Goal: Information Seeking & Learning: Learn about a topic

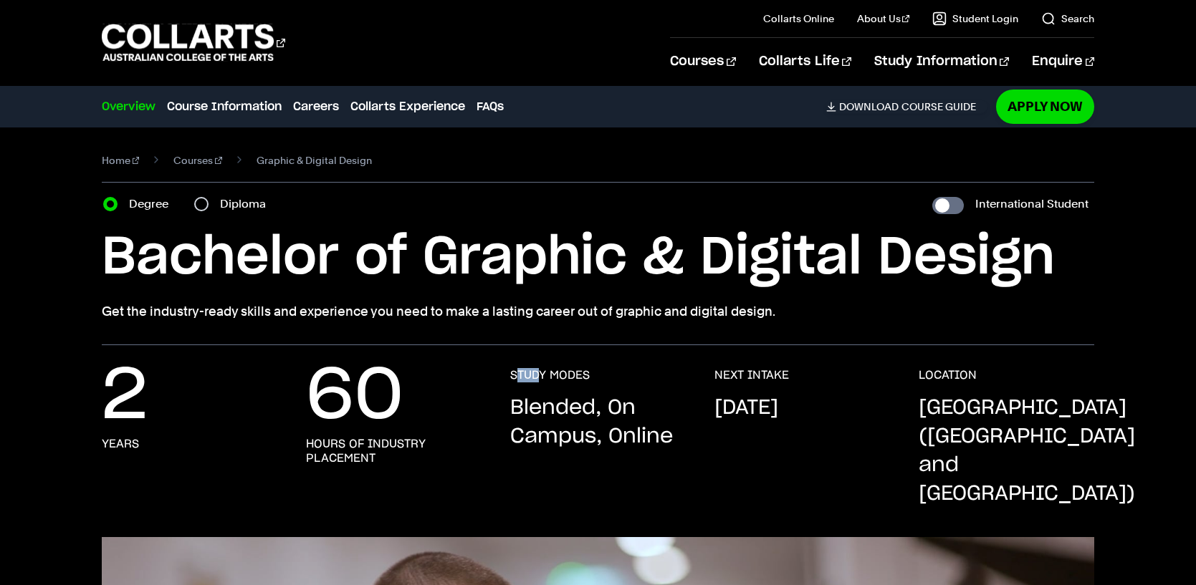
drag, startPoint x: 519, startPoint y: 371, endPoint x: 536, endPoint y: 380, distance: 19.2
click at [536, 380] on h3 "STUDY MODES" at bounding box center [550, 375] width 80 height 14
drag, startPoint x: 29, startPoint y: 52, endPoint x: 9, endPoint y: 17, distance: 39.8
click at [9, 17] on div "Courses Collarts Online Study 100% online About Us History & Values Strategic P…" at bounding box center [598, 42] width 1196 height 85
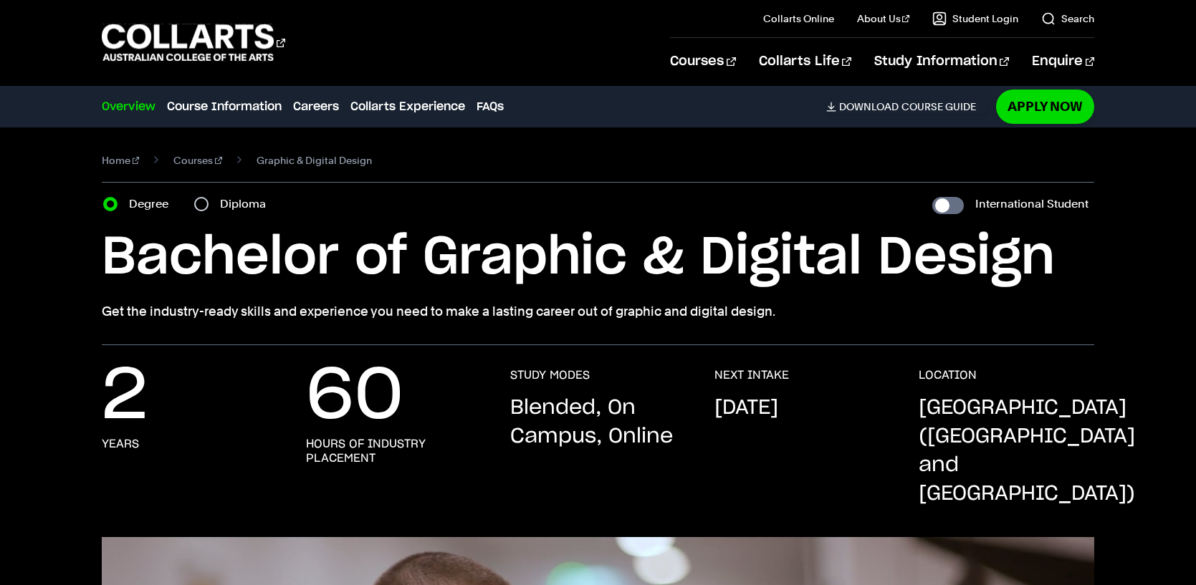
click at [7, 17] on div "Courses Collarts Online Study 100% online About Us History & Values Strategic P…" at bounding box center [598, 42] width 1196 height 85
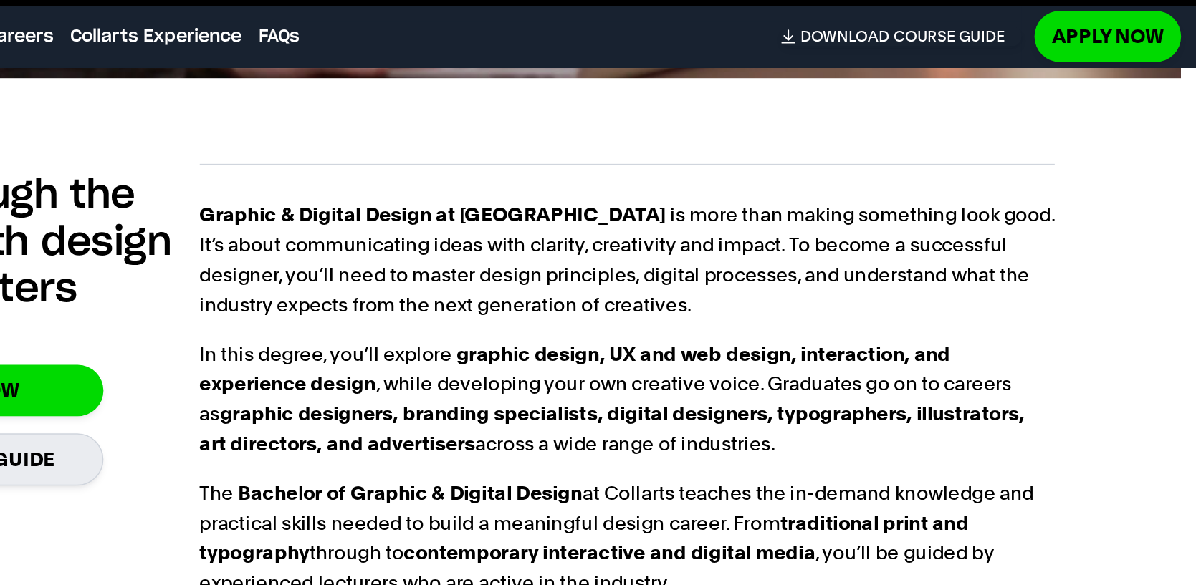
scroll to position [961, 0]
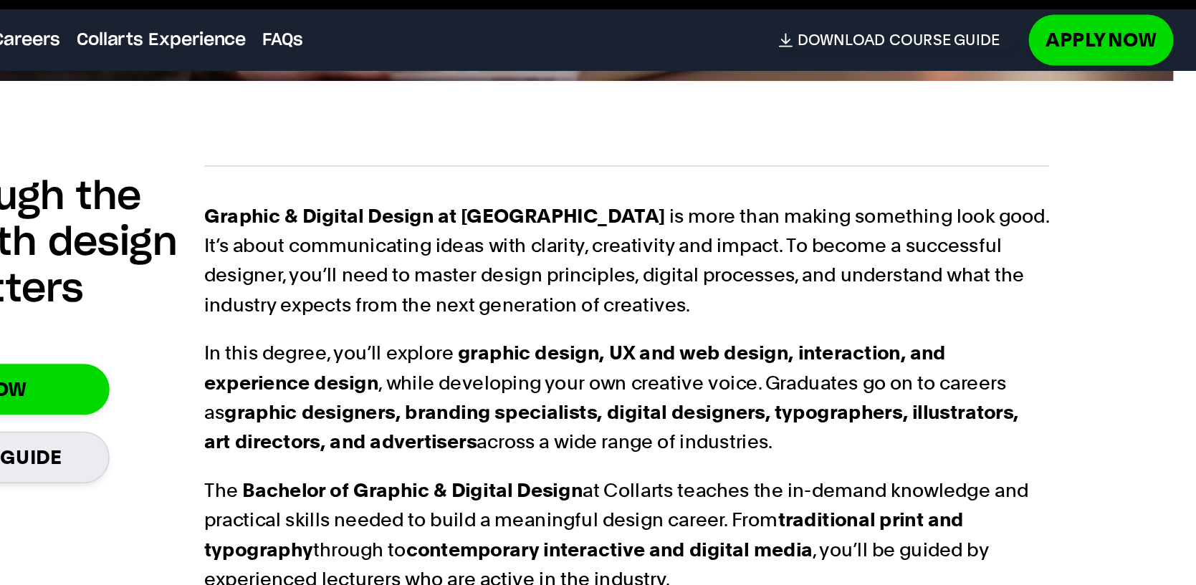
click at [772, 135] on div "Cut through the noise with design that matters Apply Now Download Guide Graphic…" at bounding box center [598, 473] width 992 height 676
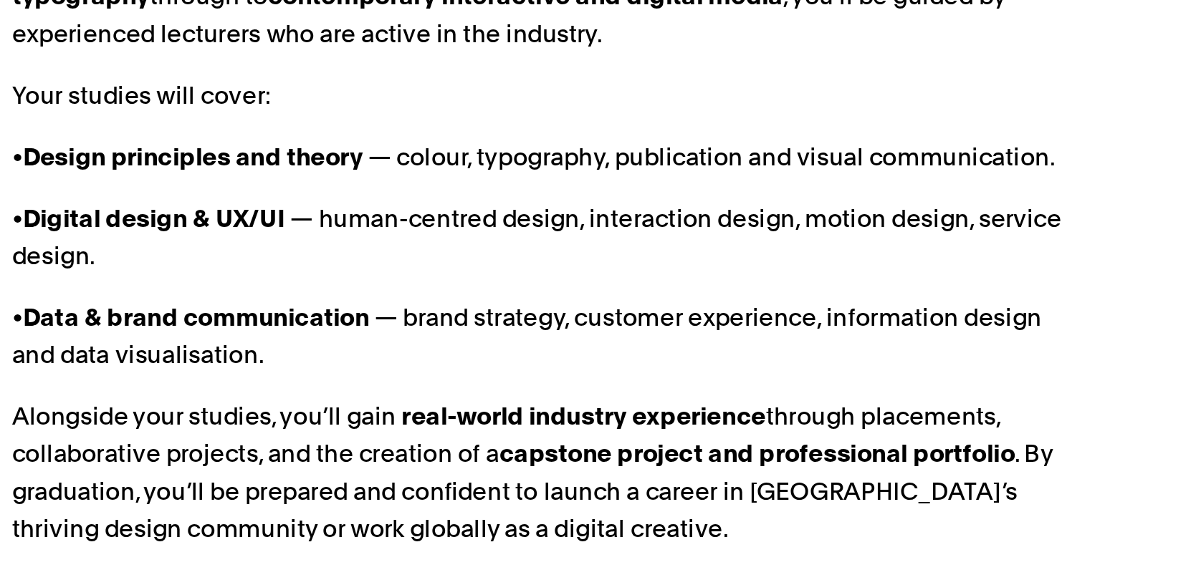
scroll to position [1144, 0]
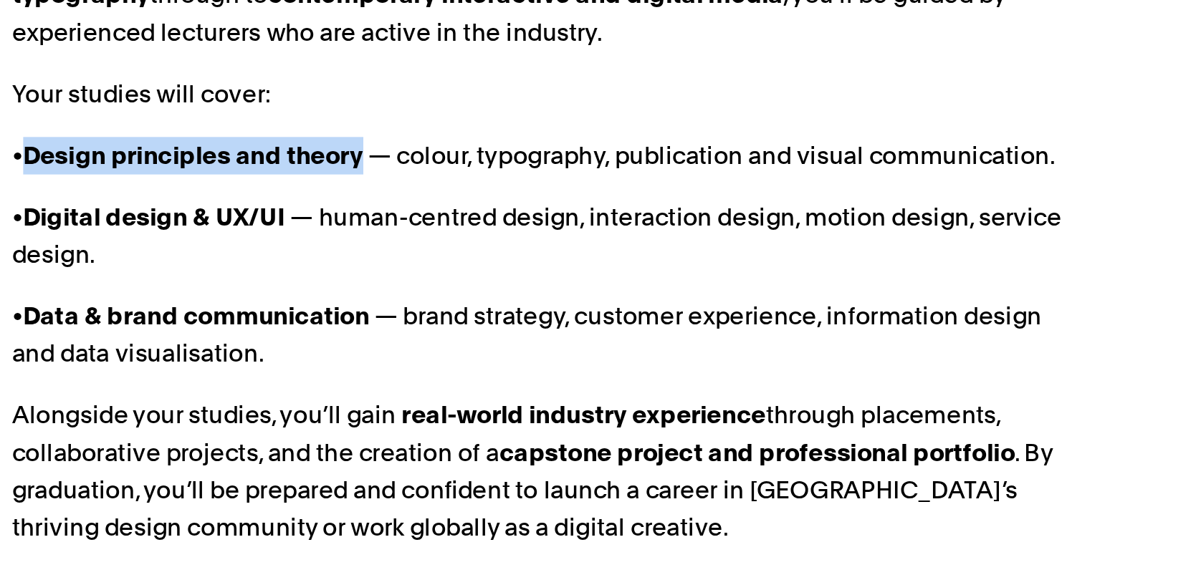
drag, startPoint x: 446, startPoint y: 325, endPoint x: 628, endPoint y: 325, distance: 182.0
click at [625, 348] on strong "Design principles and theory" at bounding box center [534, 355] width 182 height 15
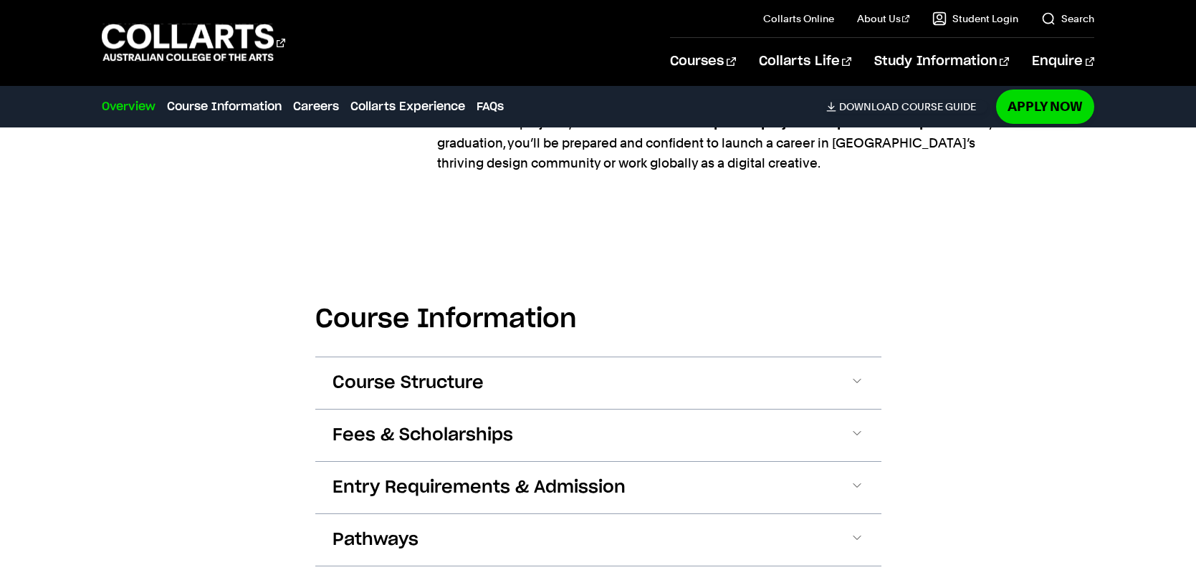
scroll to position [0, 0]
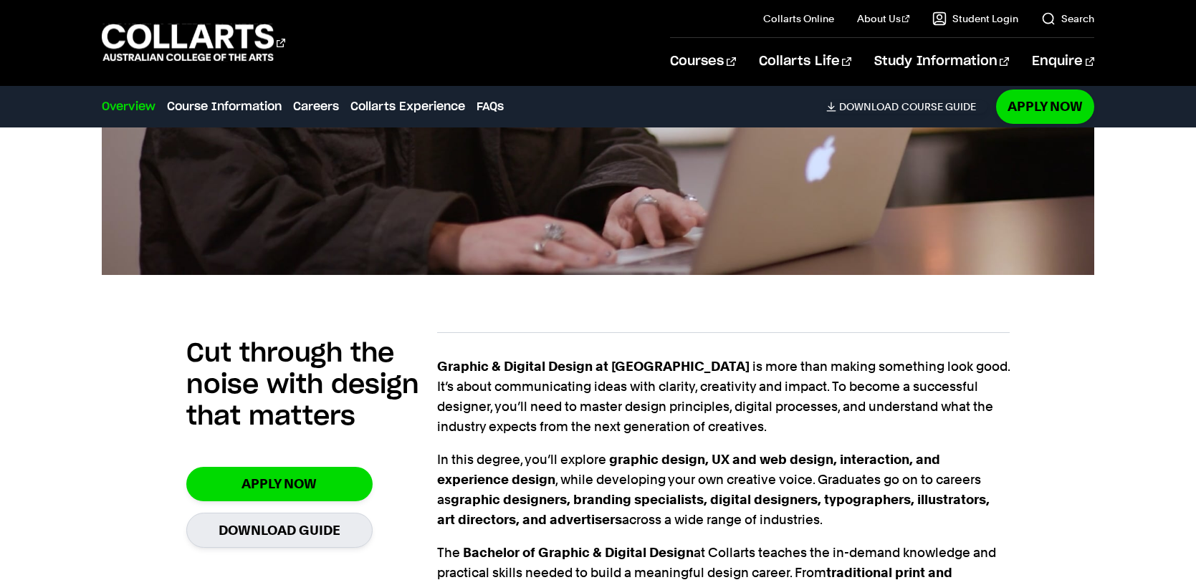
scroll to position [819, 0]
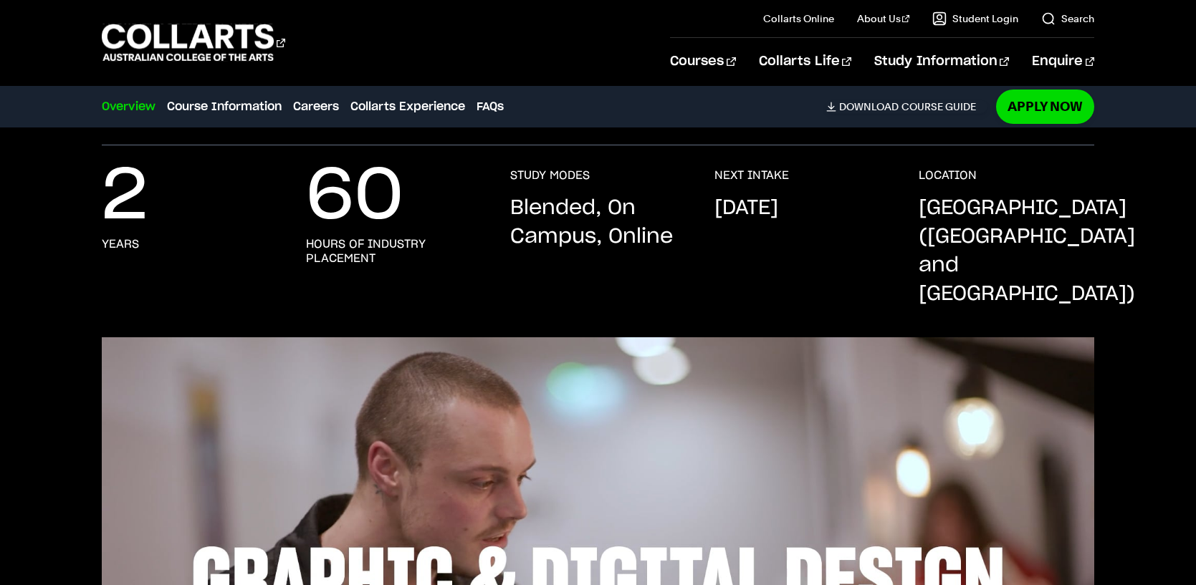
scroll to position [223, 0]
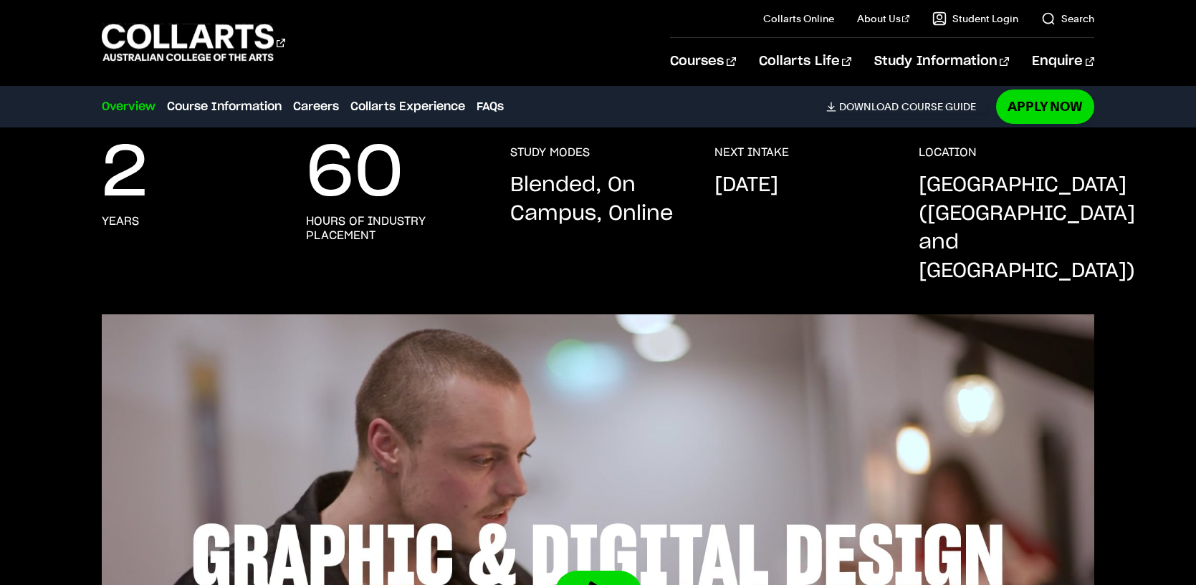
click at [365, 231] on h3 "hours of industry placement" at bounding box center [394, 228] width 176 height 29
click at [396, 223] on h3 "hours of industry placement" at bounding box center [394, 228] width 176 height 29
click at [381, 235] on h3 "hours of industry placement" at bounding box center [394, 228] width 176 height 29
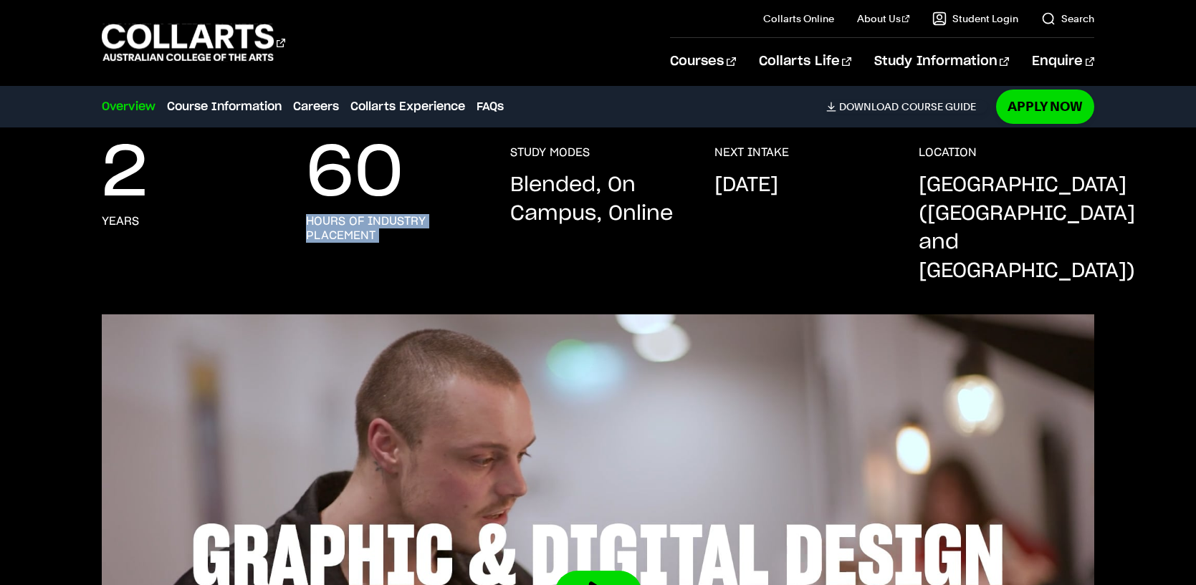
drag, startPoint x: 380, startPoint y: 235, endPoint x: 310, endPoint y: 219, distance: 72.0
click at [310, 219] on h3 "hours of industry placement" at bounding box center [394, 228] width 176 height 29
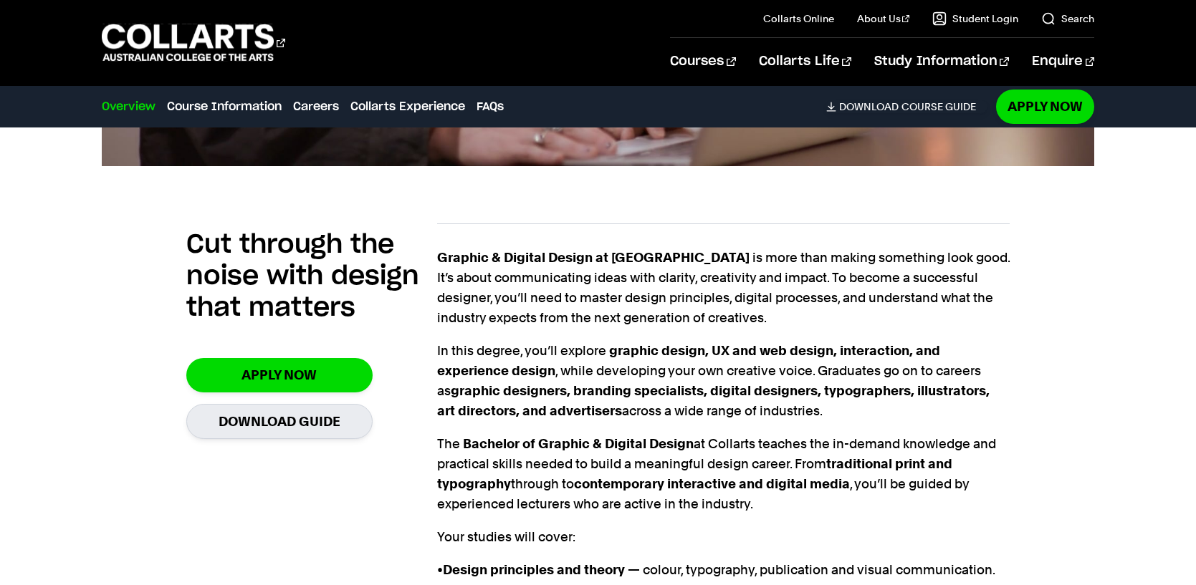
scroll to position [1010, 0]
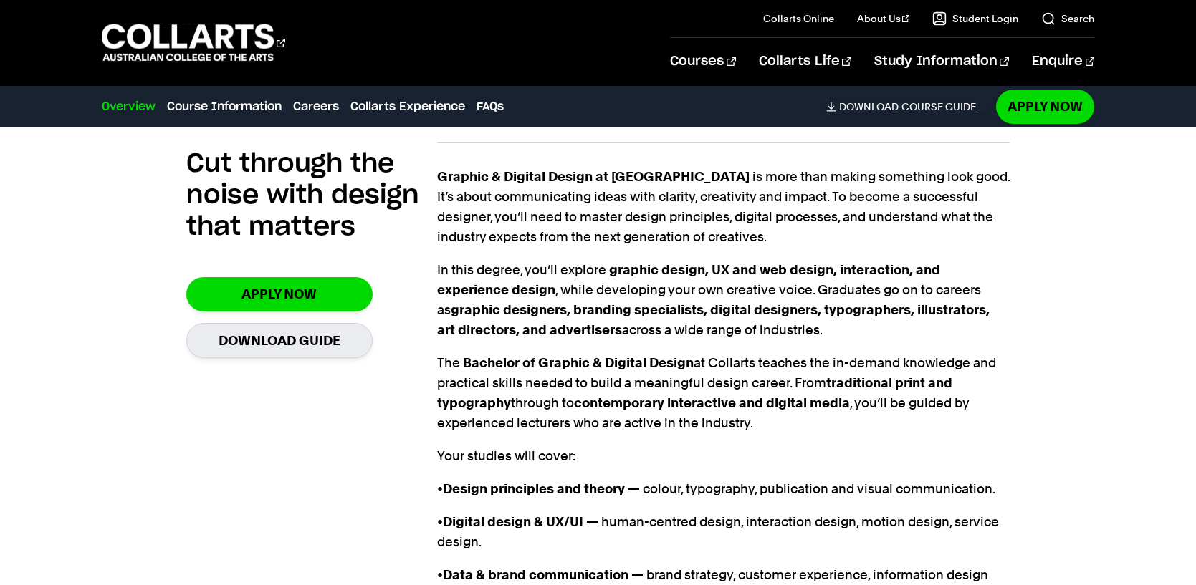
click at [1089, 267] on div "Cut through the noise with design that matters Apply Now Download Guide Graphic…" at bounding box center [598, 441] width 992 height 642
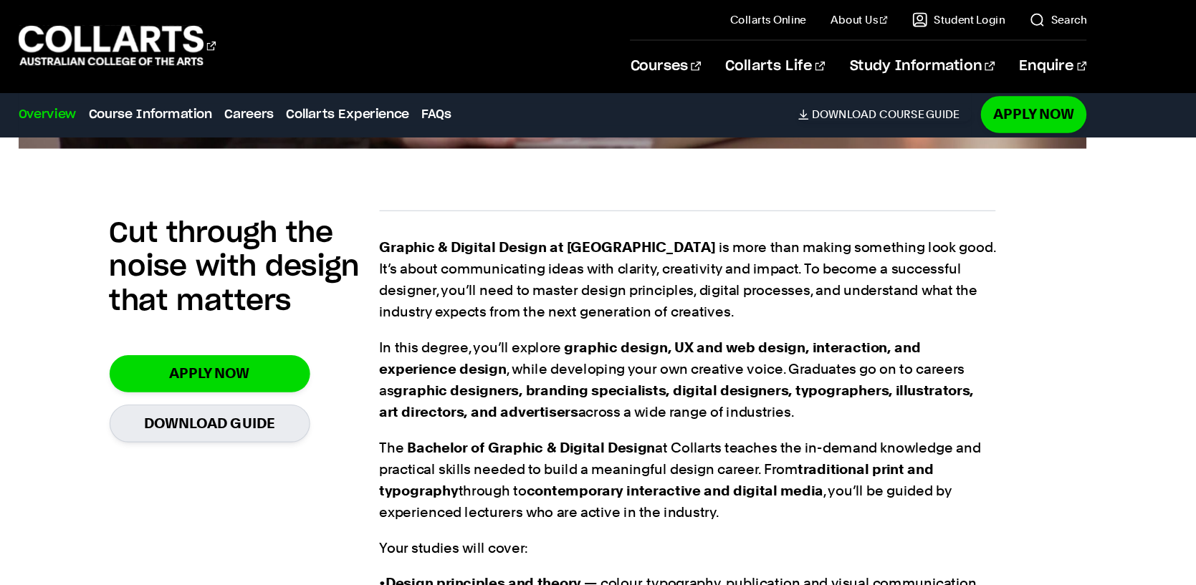
scroll to position [955, 0]
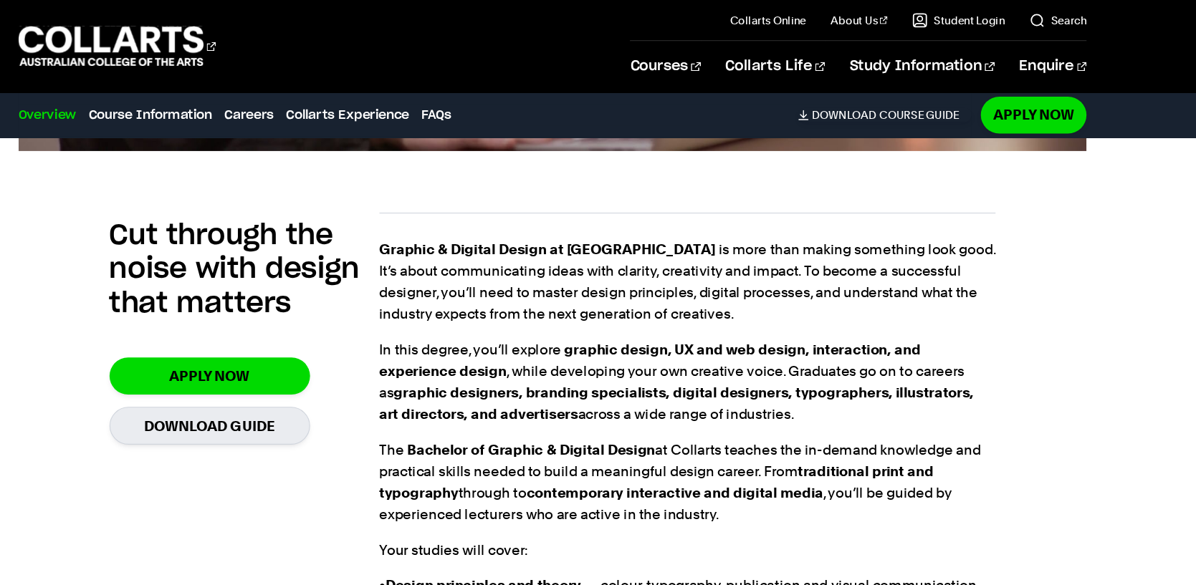
click at [709, 502] on p "Your studies will cover:" at bounding box center [723, 512] width 573 height 20
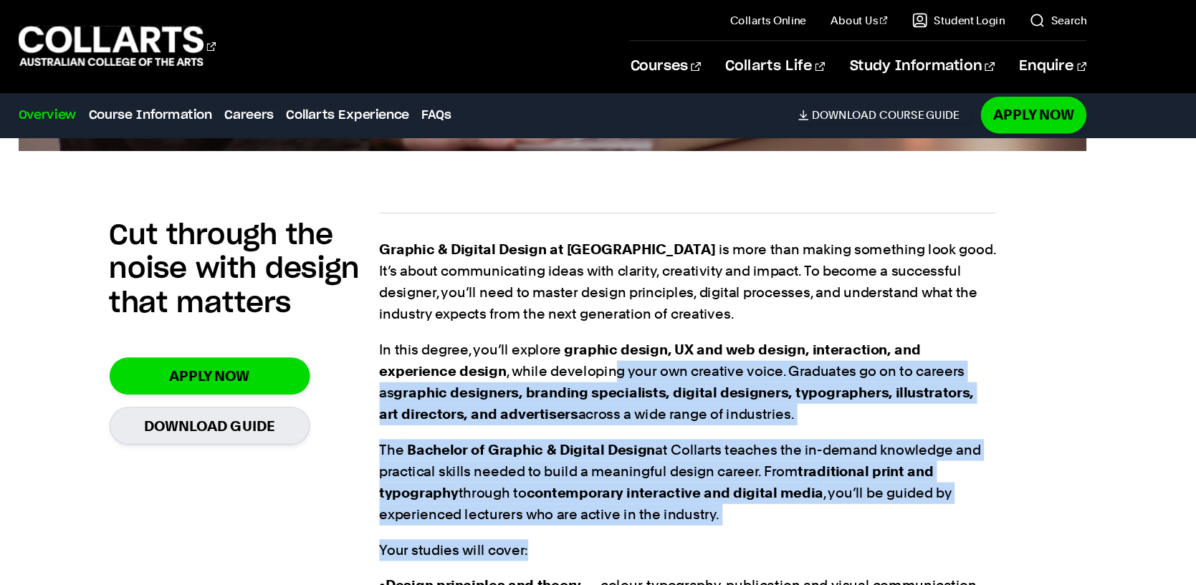
drag, startPoint x: 709, startPoint y: 487, endPoint x: 654, endPoint y: 317, distance: 179.3
click at [654, 317] on div "Graphic & Digital Design at Collarts is more than making something look good. I…" at bounding box center [723, 504] width 573 height 565
click at [654, 317] on span "graphic design, UX and web design, interaction, and experience design , while d…" at bounding box center [713, 354] width 552 height 75
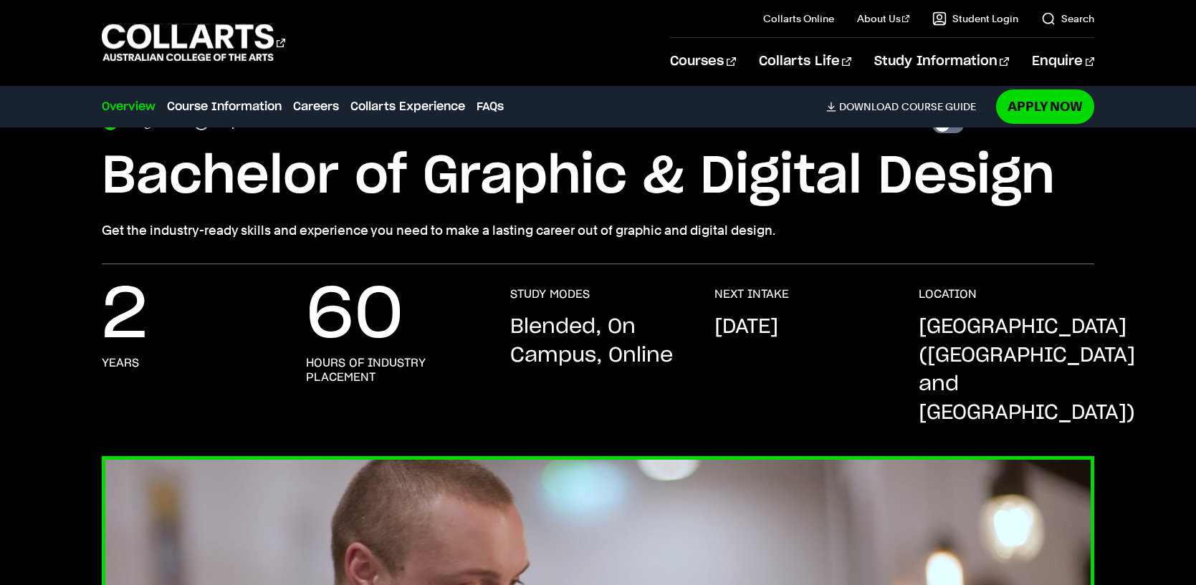
scroll to position [79, 0]
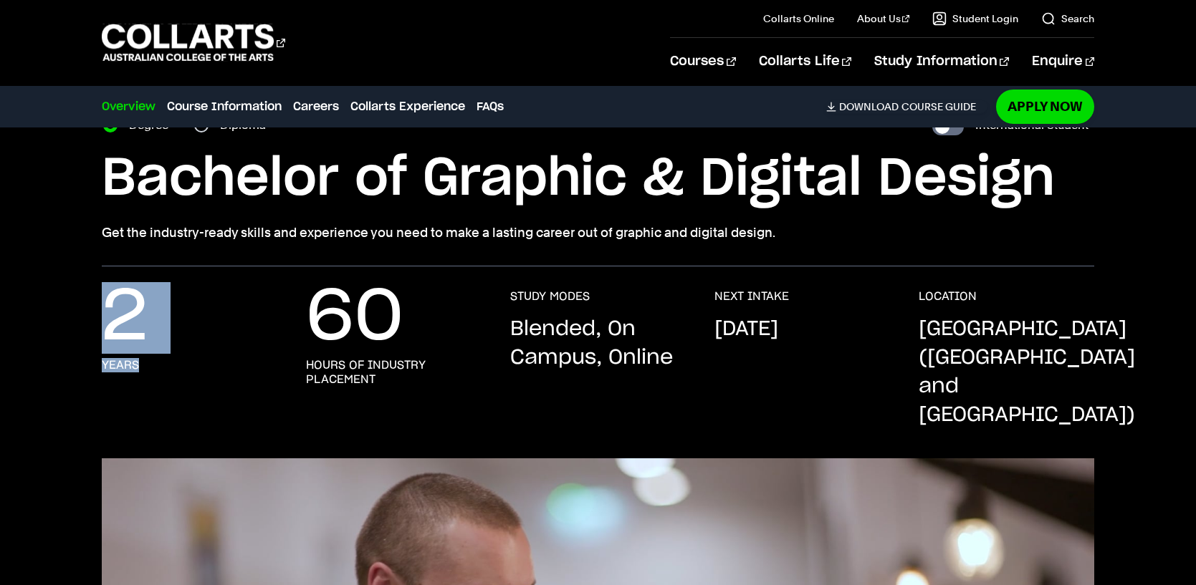
drag, startPoint x: 99, startPoint y: 342, endPoint x: 196, endPoint y: 388, distance: 107.4
click at [196, 388] on div "2 years 60 hours of industry placement STUDY MODES Blended, On Campus, Online N…" at bounding box center [598, 374] width 1196 height 169
click at [196, 388] on div "2 years" at bounding box center [190, 360] width 176 height 140
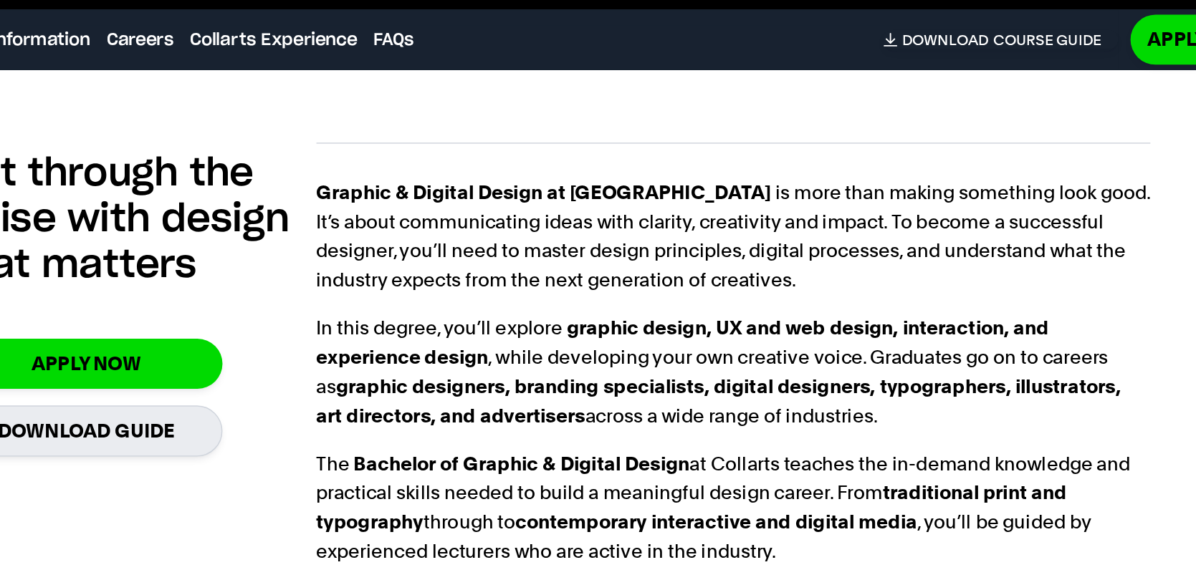
scroll to position [975, 0]
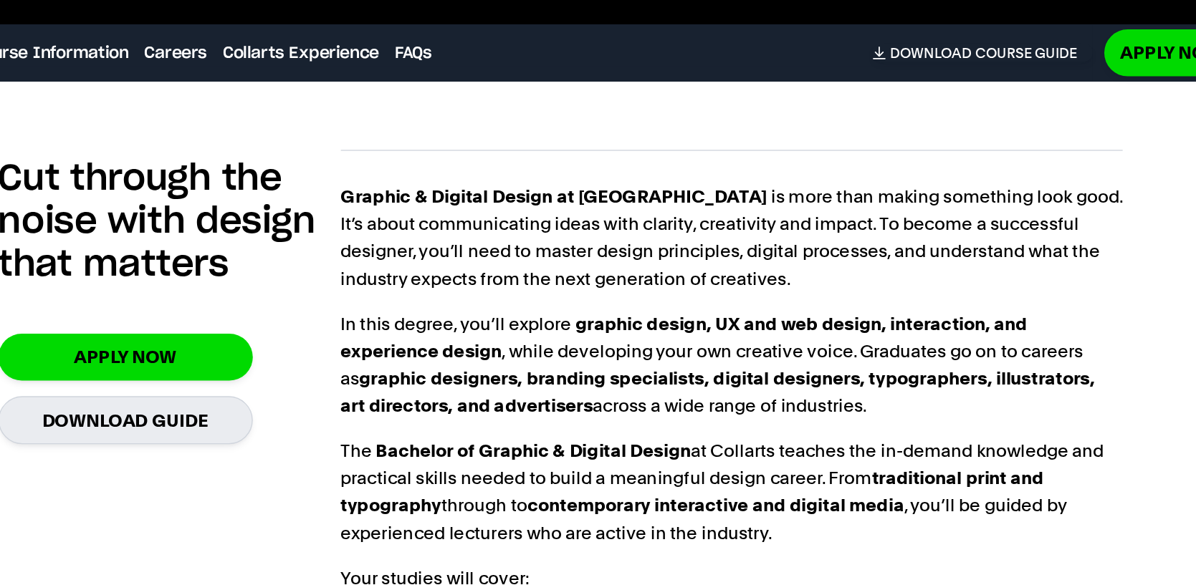
click at [697, 178] on div "Graphic & Digital Design at Collarts is more than making something look good. I…" at bounding box center [723, 476] width 573 height 596
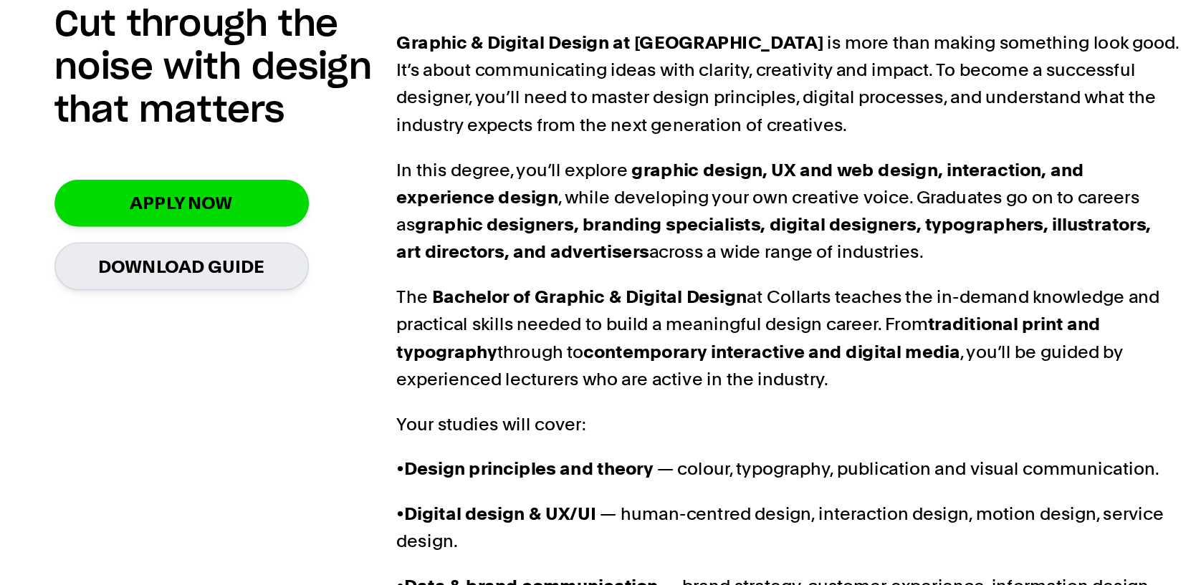
scroll to position [1002, 0]
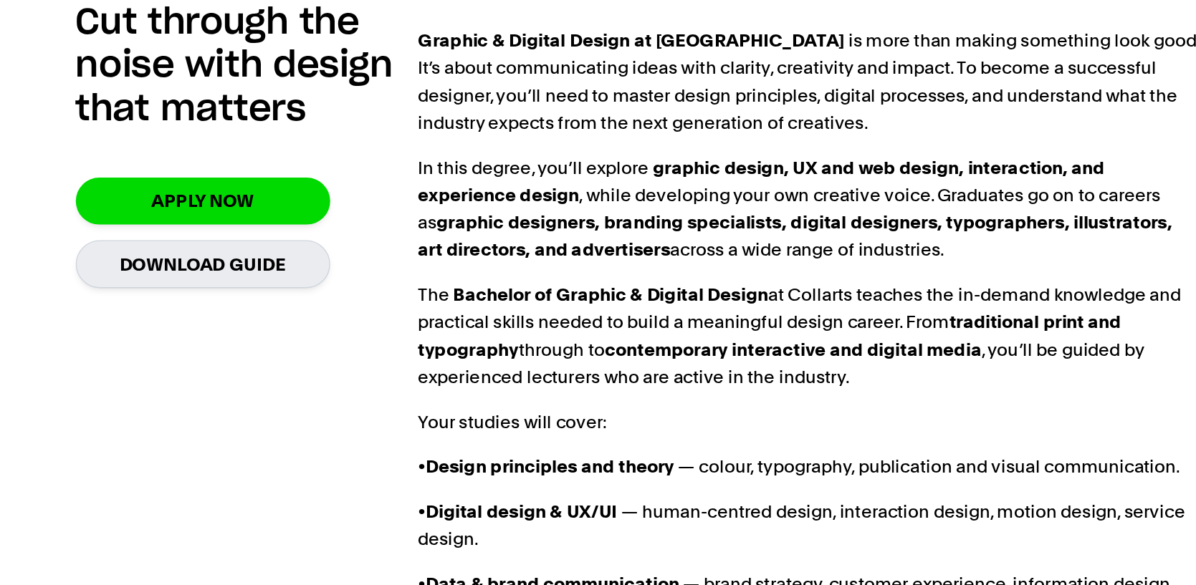
click at [669, 330] on div "Graphic & Digital Design at Collarts is more than making something look good. I…" at bounding box center [723, 458] width 573 height 565
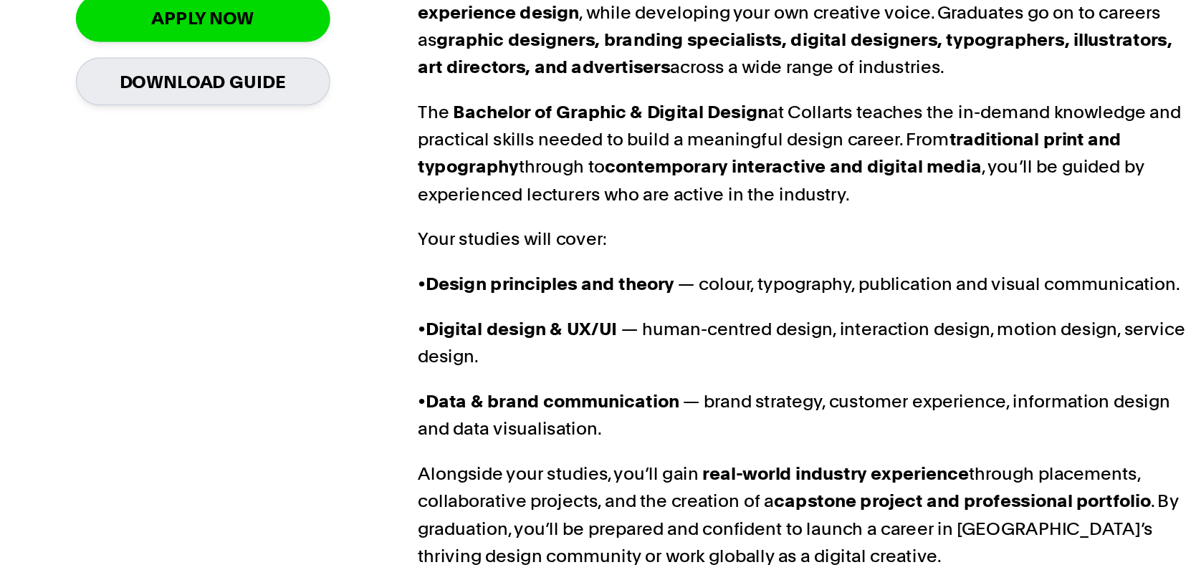
scroll to position [1148, 0]
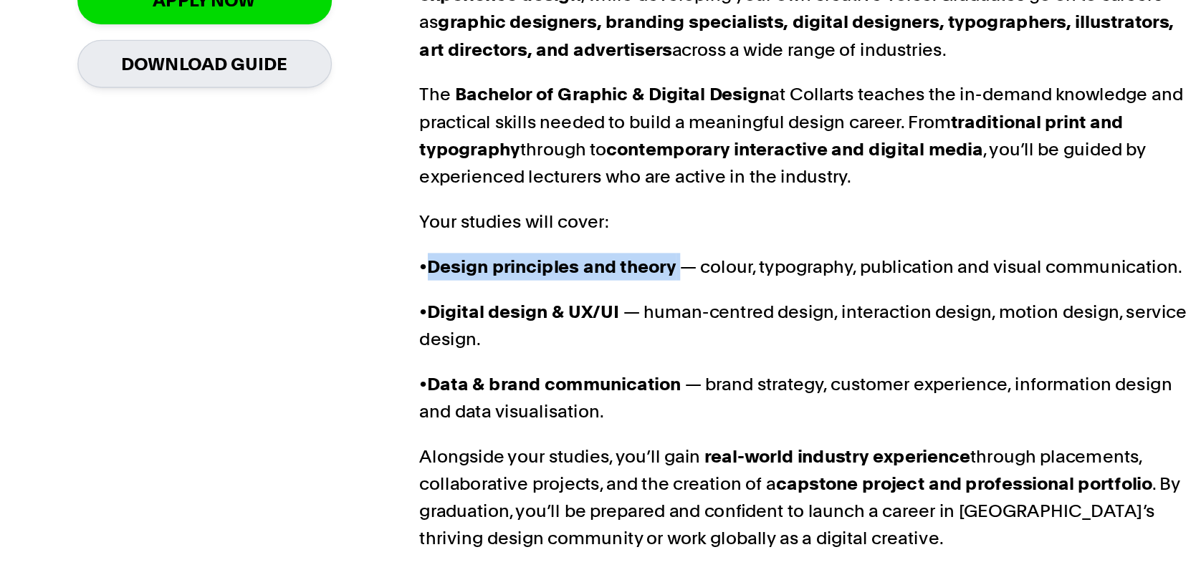
drag, startPoint x: 446, startPoint y: 320, endPoint x: 637, endPoint y: 312, distance: 190.8
click at [637, 342] on p "• Design principles and theory — colour, typography, publication and visual com…" at bounding box center [723, 352] width 573 height 20
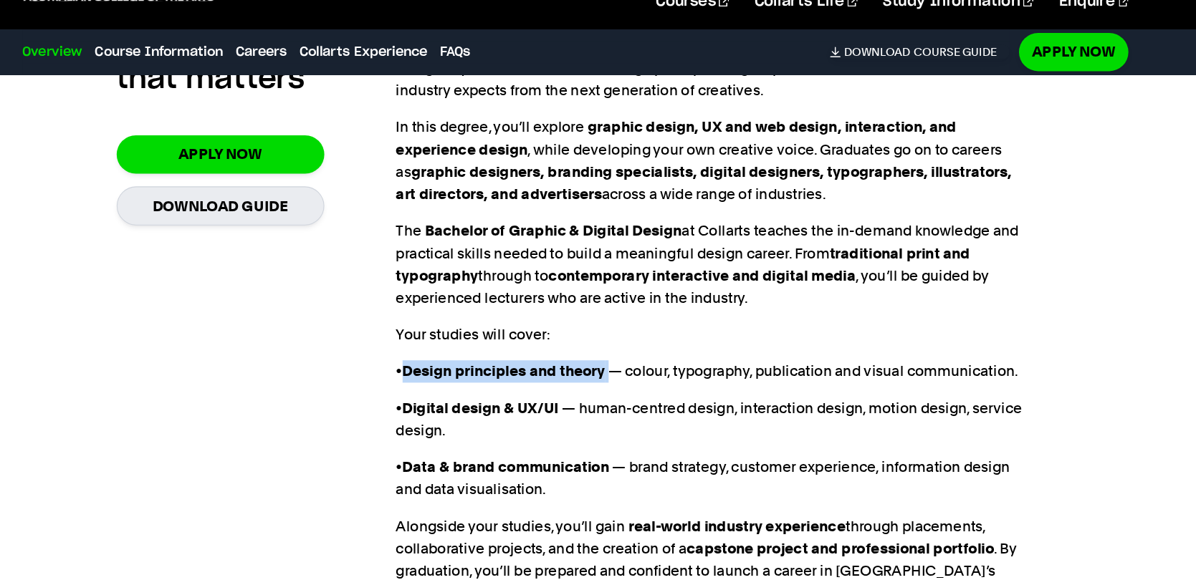
scroll to position [1123, 0]
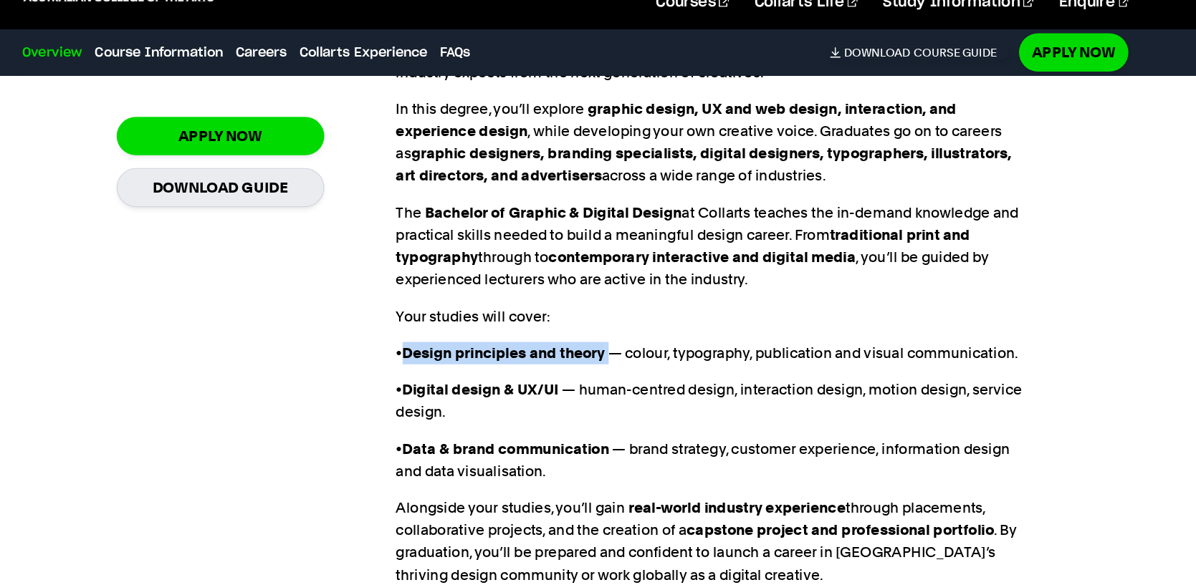
copy p "Design principles and theory"
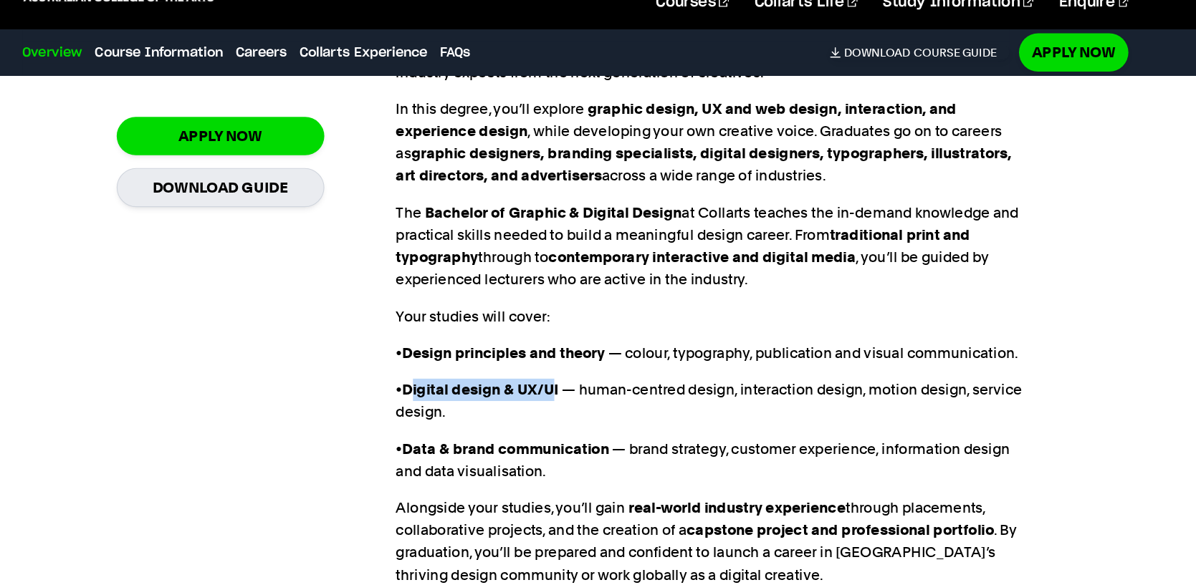
drag, startPoint x: 451, startPoint y: 372, endPoint x: 583, endPoint y: 369, distance: 132.6
click at [583, 369] on div "Graphic & Digital Design at Collarts is more than making something look good. I…" at bounding box center [723, 336] width 573 height 565
copy strong "igital design & UX/U"
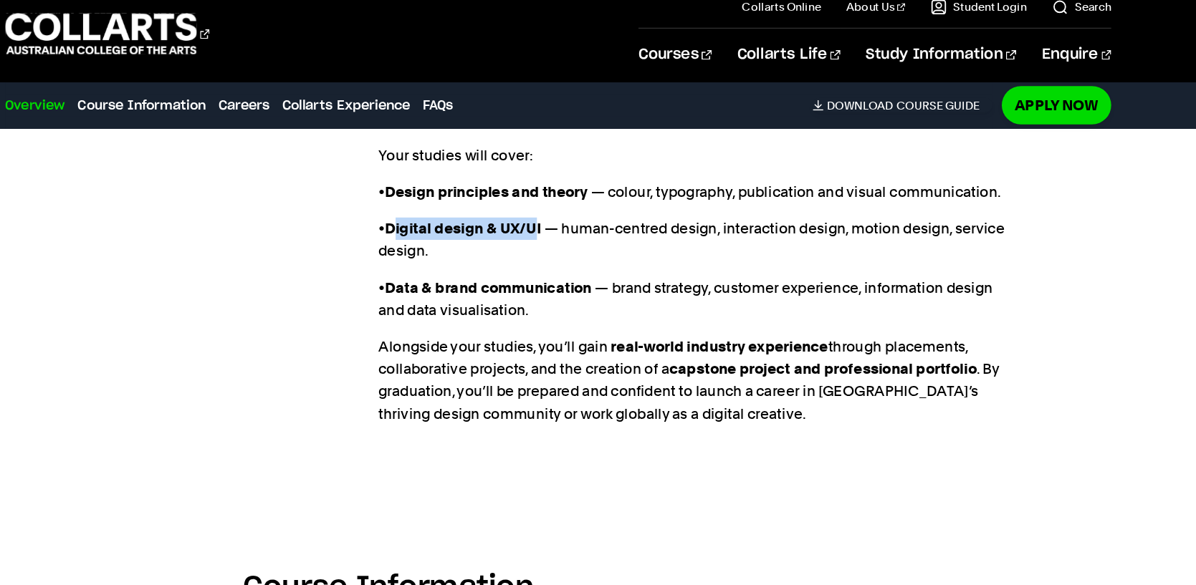
scroll to position [1315, 0]
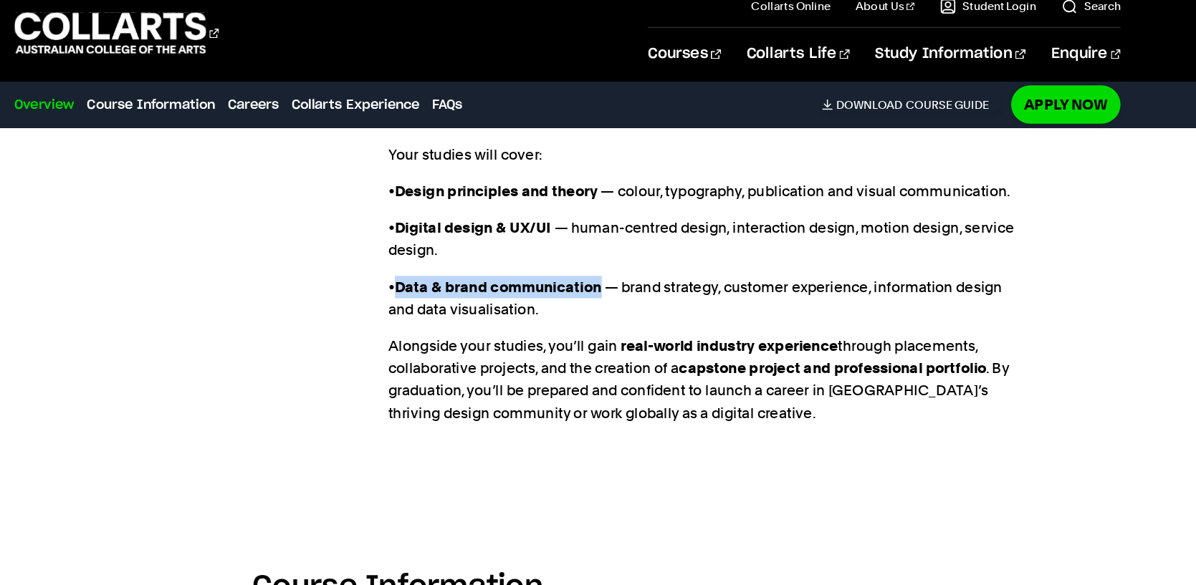
drag, startPoint x: 449, startPoint y: 239, endPoint x: 632, endPoint y: 234, distance: 182.8
click at [632, 261] on p "• Data & brand communication — brand strategy, customer experience, information…" at bounding box center [723, 281] width 573 height 40
copy strong "Data & brand communication"
